Goal: Information Seeking & Learning: Learn about a topic

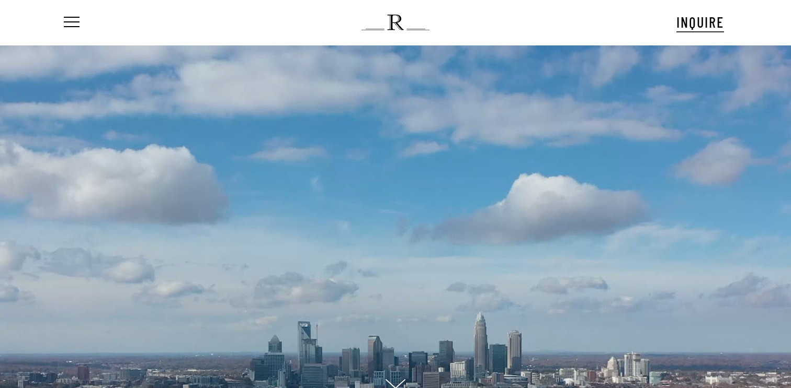
scroll to position [38, 0]
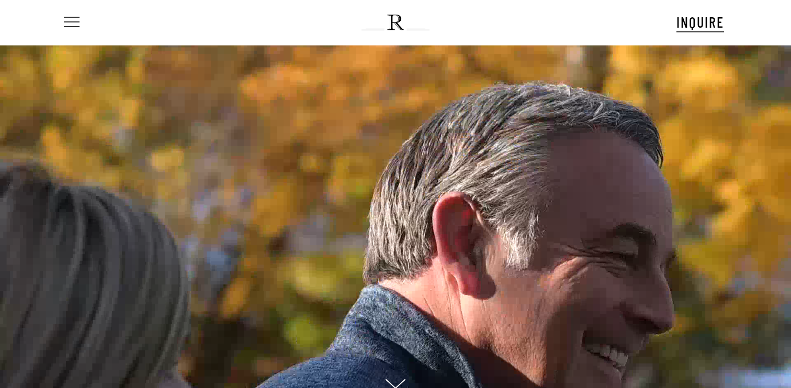
click at [68, 20] on span "Navigation Menu" at bounding box center [72, 22] width 12 height 15
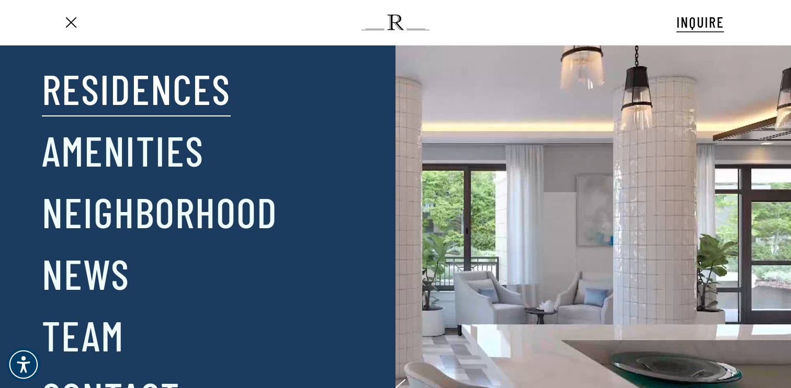
click at [133, 82] on link "Residences" at bounding box center [136, 88] width 189 height 54
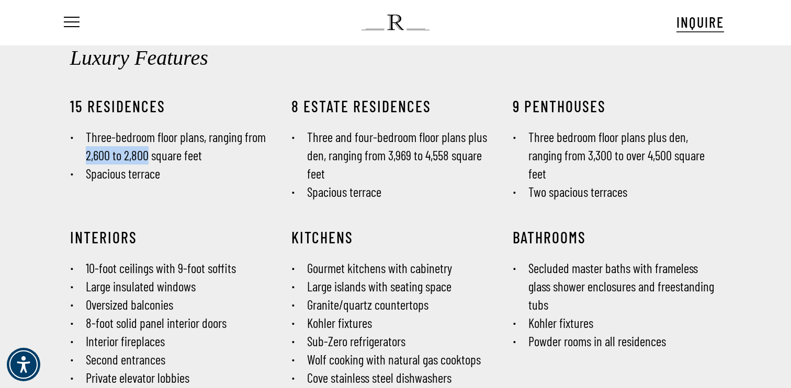
drag, startPoint x: 148, startPoint y: 154, endPoint x: 88, endPoint y: 156, distance: 60.1
click at [88, 156] on li "Three-bedroom floor plans, ranging from 2,600 to 2,800 square feet" at bounding box center [174, 146] width 208 height 37
copy li "2,600 to 2,800"
